Goal: Task Accomplishment & Management: Manage account settings

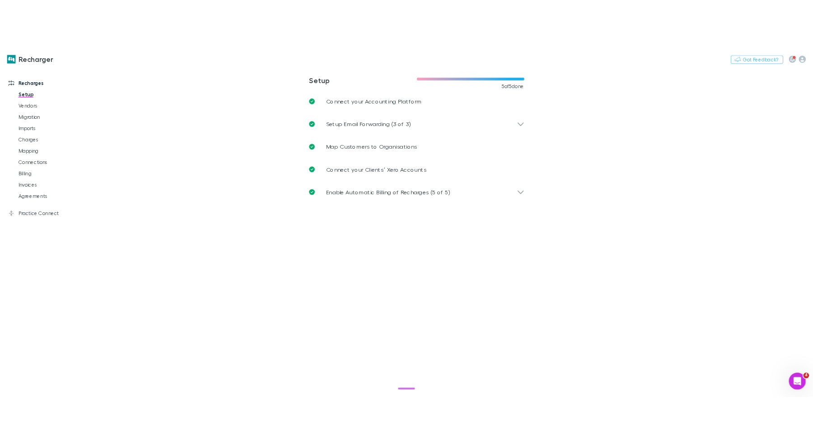
scroll to position [512, 0]
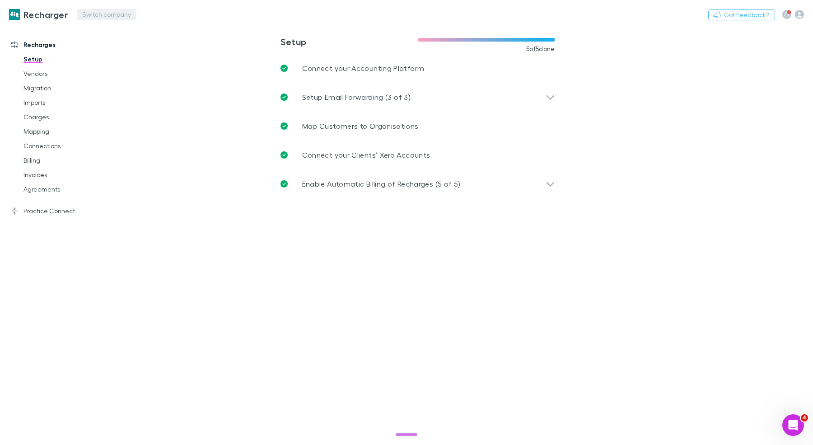
click at [114, 14] on button "Switch company" at bounding box center [107, 14] width 60 height 11
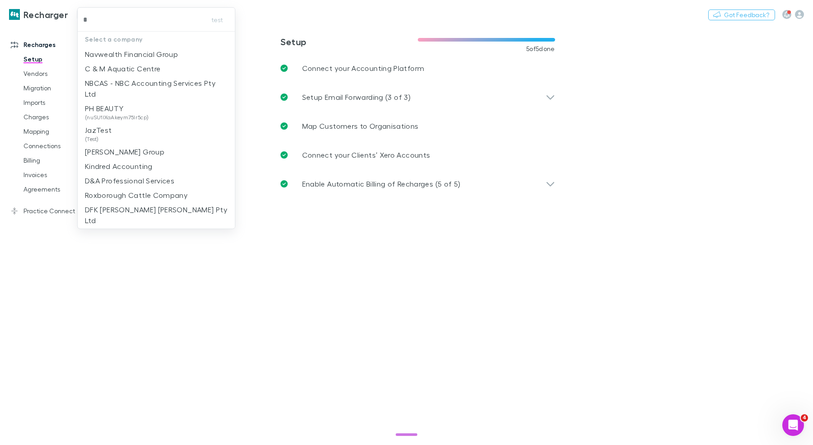
type input "**"
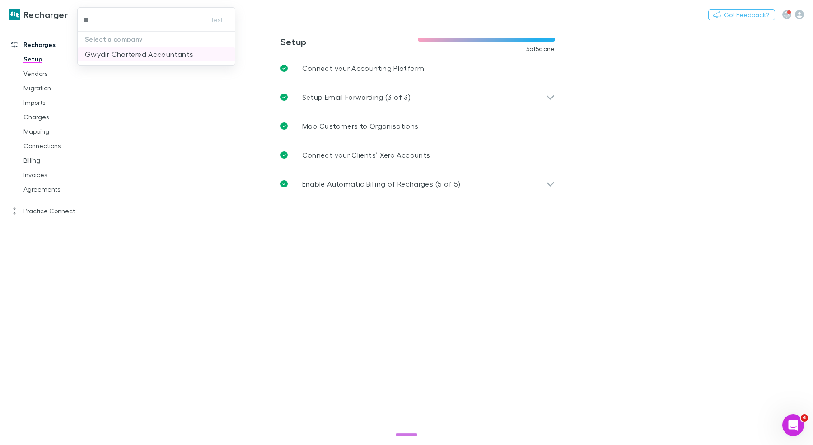
click at [134, 50] on p "Gwydir Chartered Accountants" at bounding box center [139, 54] width 108 height 11
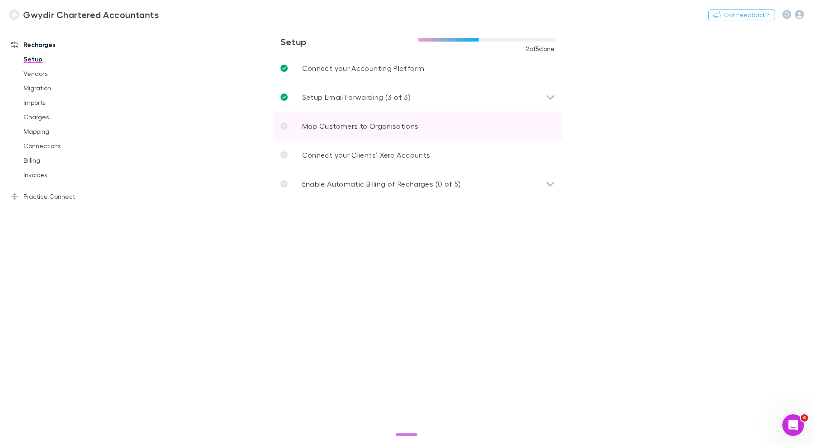
click at [355, 117] on link "Map Customers to Organisations" at bounding box center [417, 126] width 289 height 29
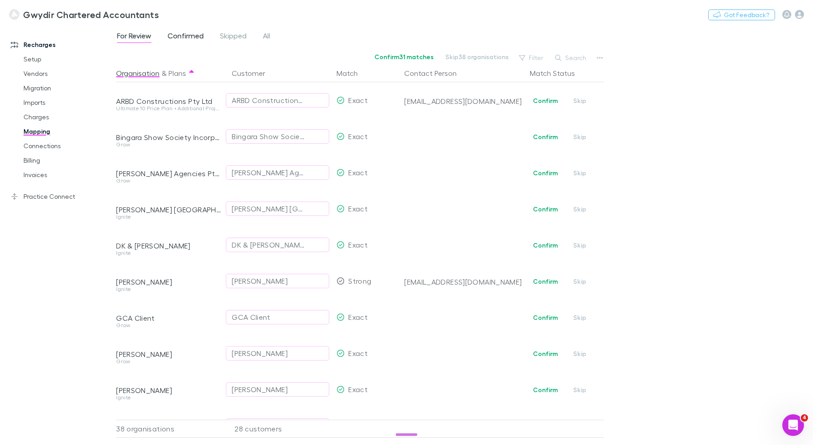
click at [192, 39] on span "Confirmed" at bounding box center [185, 37] width 36 height 12
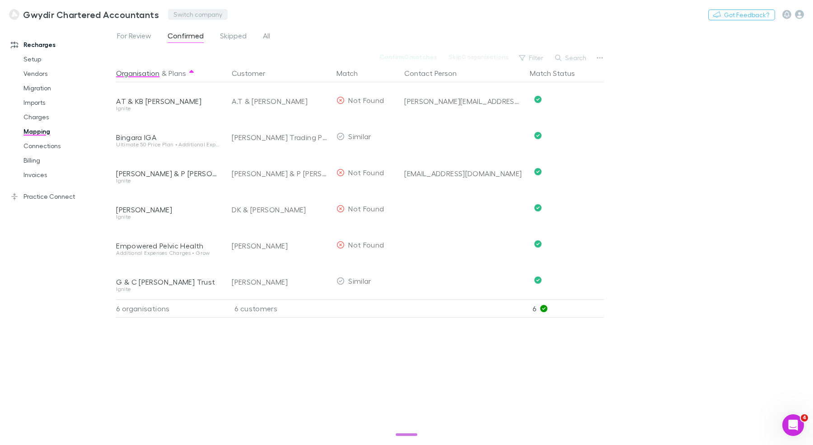
click at [186, 14] on button "Switch company" at bounding box center [198, 14] width 60 height 11
type input "***"
click at [199, 47] on li "361 Degree Consultancy Pte Ltd" at bounding box center [246, 54] width 158 height 14
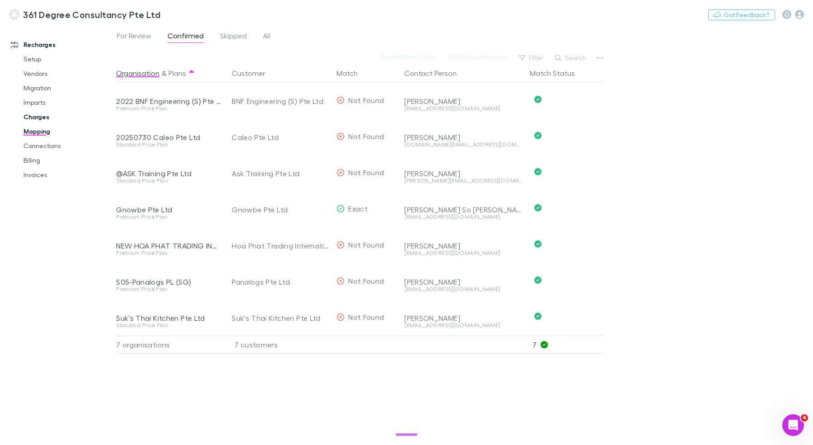
click at [48, 115] on link "Charges" at bounding box center [64, 117] width 100 height 14
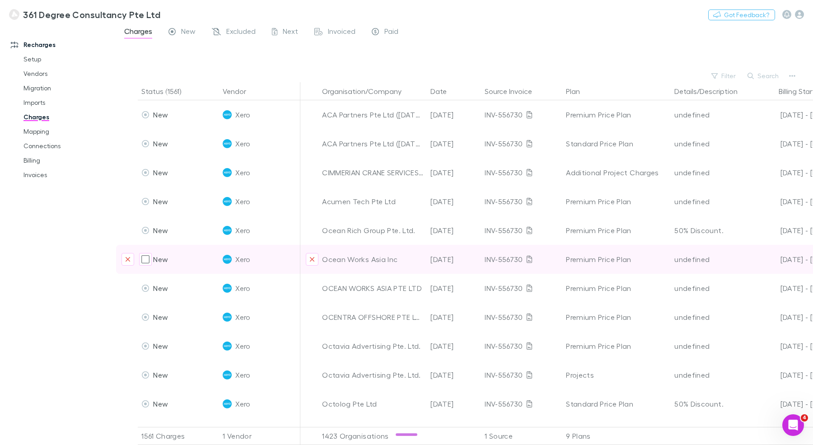
scroll to position [0, 220]
